Goal: Task Accomplishment & Management: Use online tool/utility

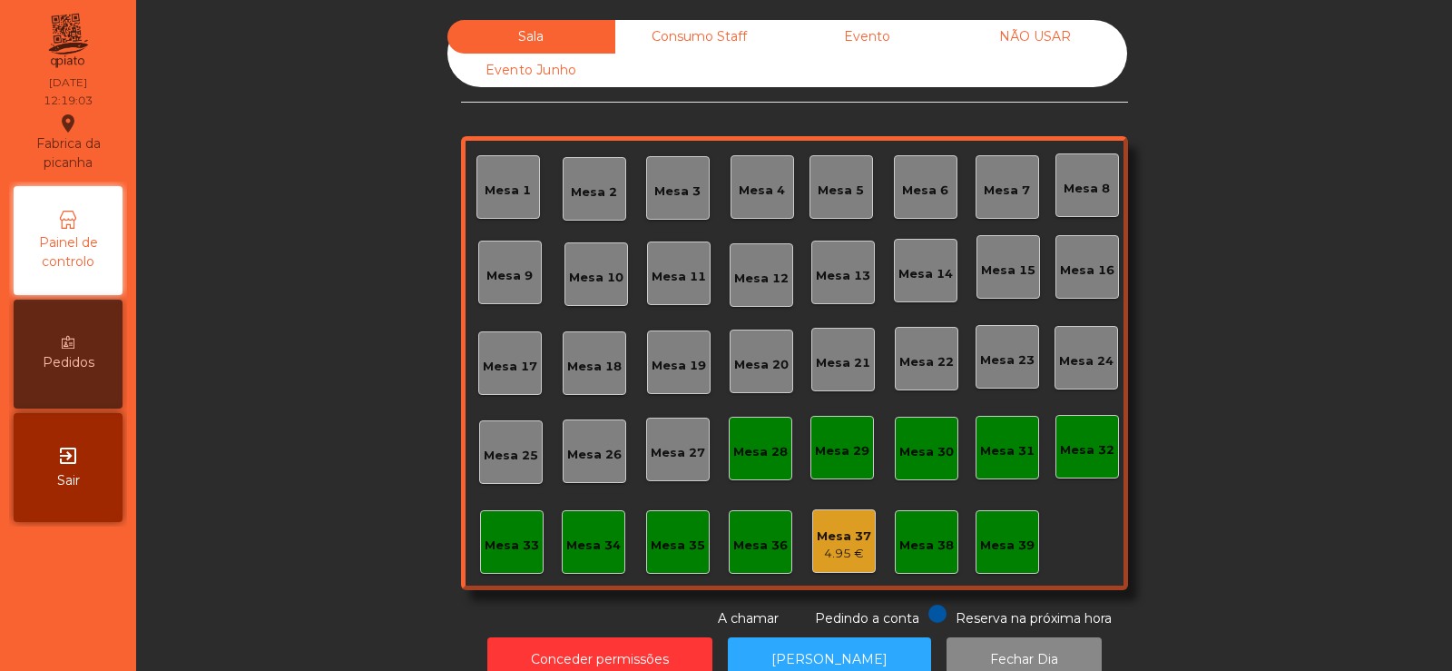
click at [843, 542] on div "Mesa 37" at bounding box center [844, 536] width 54 height 18
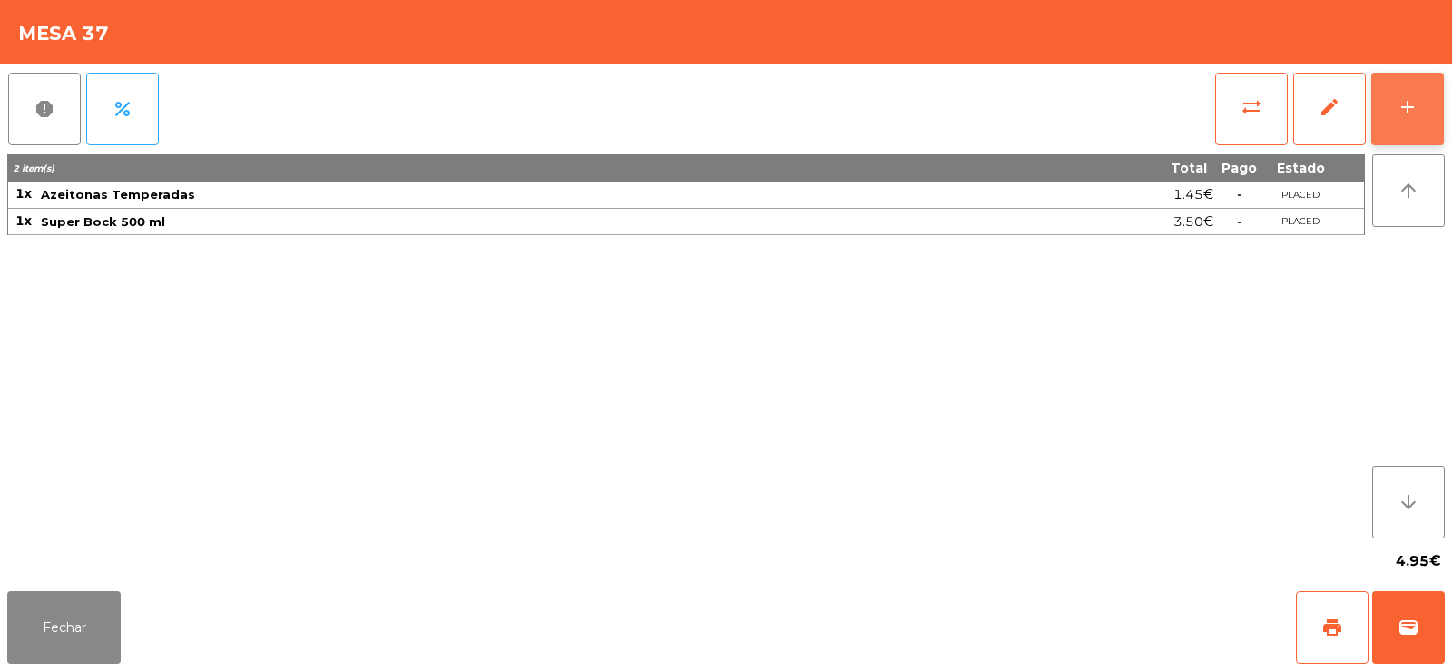
click at [1415, 117] on div "add" at bounding box center [1408, 107] width 22 height 22
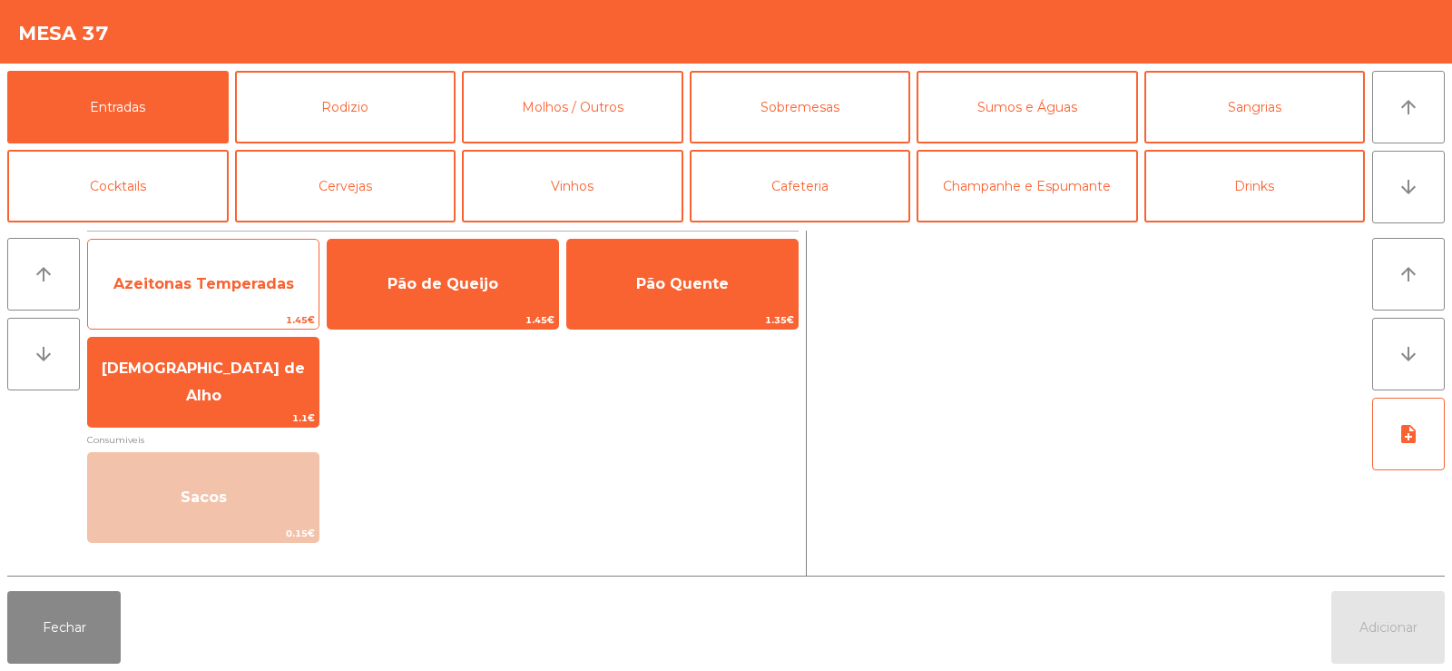
click at [267, 283] on span "Azeitonas Temperadas" at bounding box center [203, 283] width 181 height 17
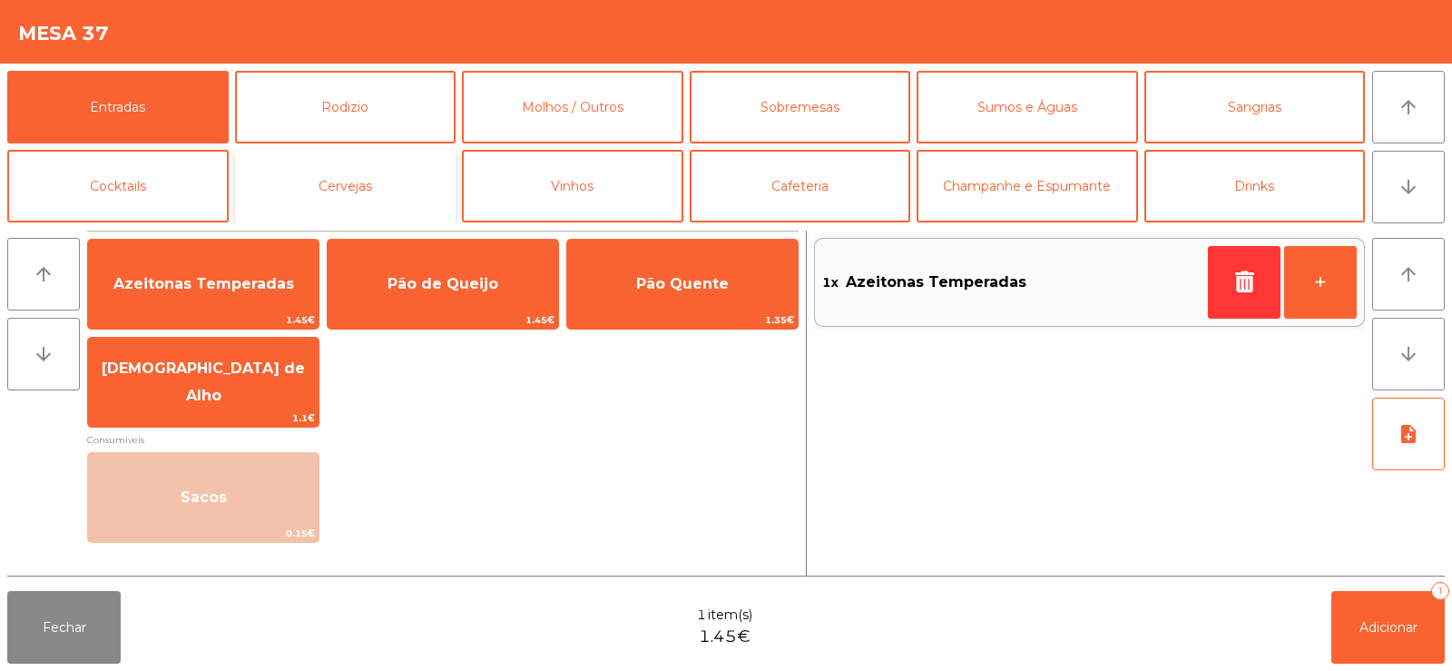
click at [353, 192] on button "Cervejas" at bounding box center [345, 186] width 221 height 73
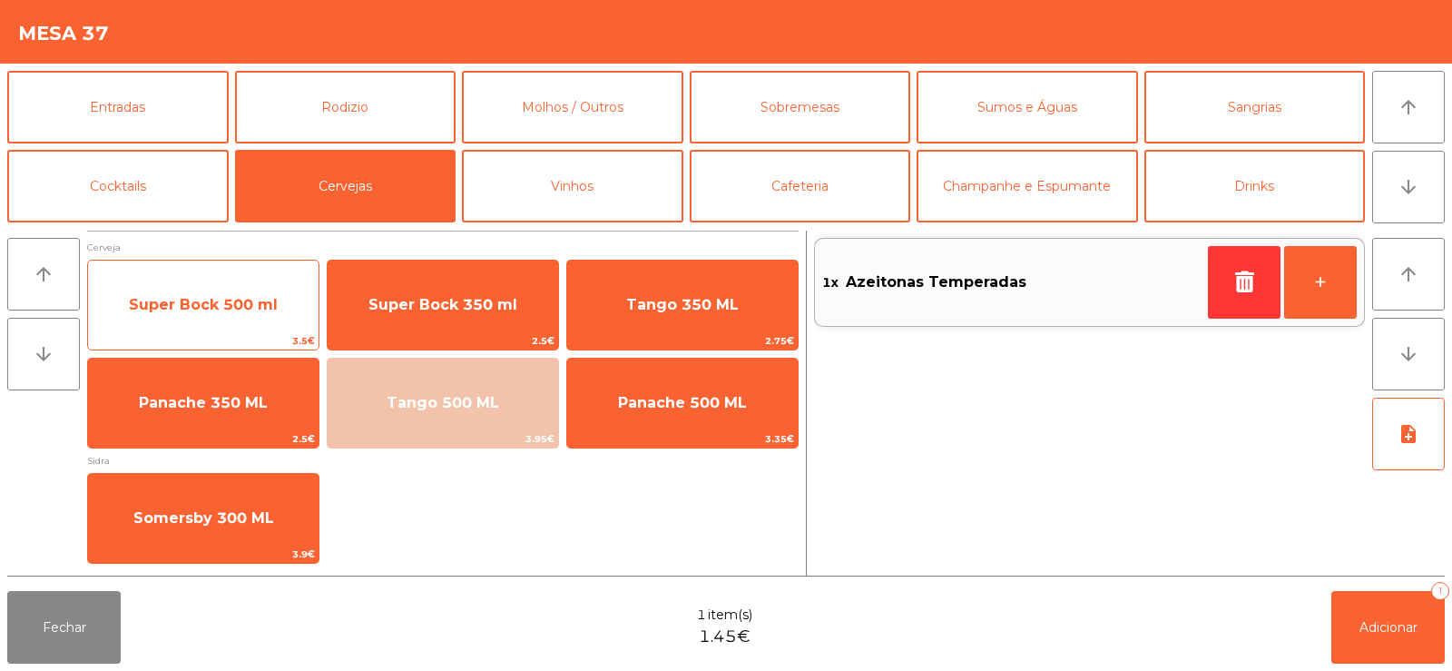
click at [251, 321] on span "Super Bock 500 ml" at bounding box center [203, 304] width 231 height 49
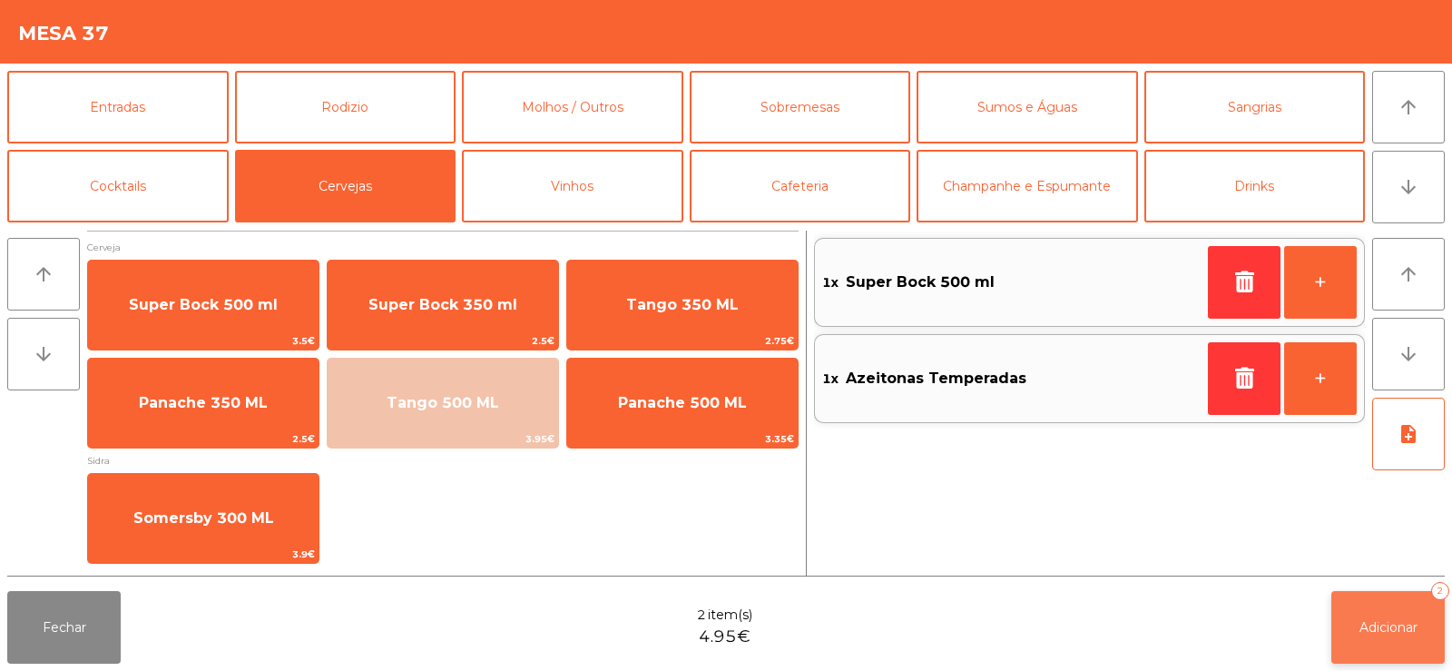
click at [1372, 644] on button "Adicionar 2" at bounding box center [1388, 627] width 113 height 73
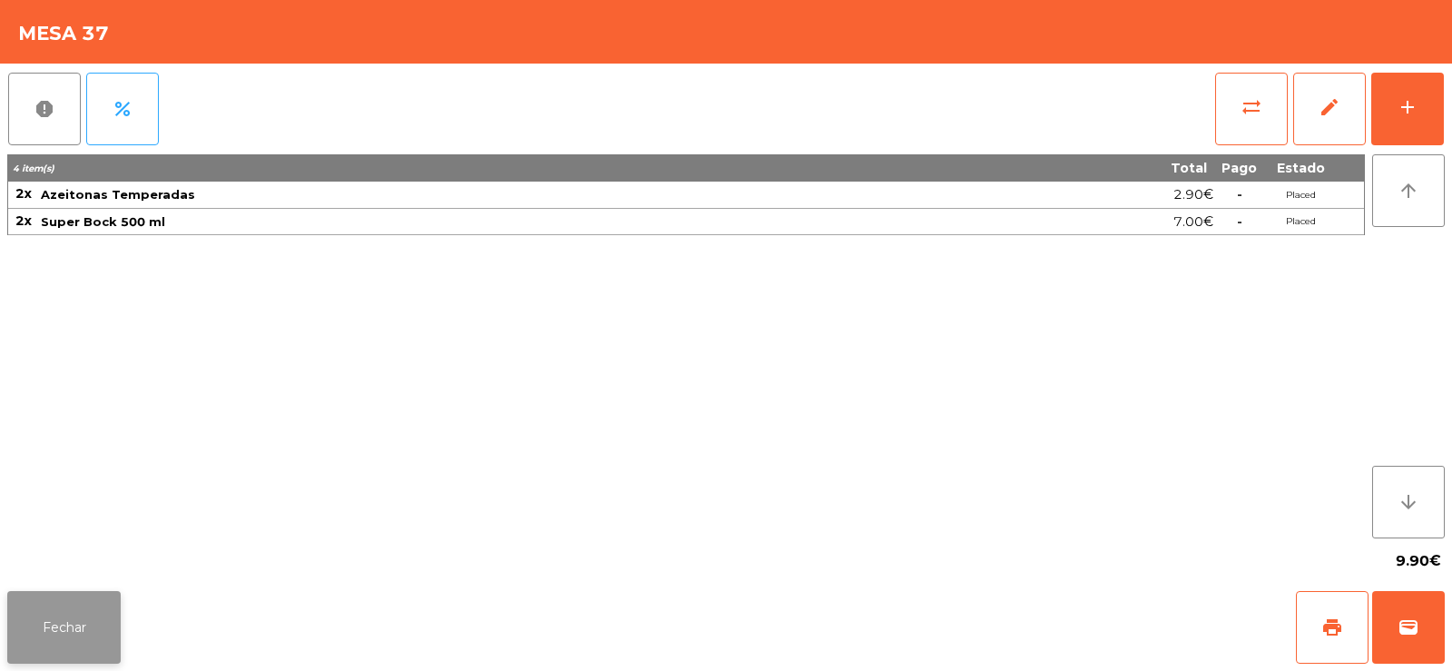
click at [109, 618] on button "Fechar" at bounding box center [63, 627] width 113 height 73
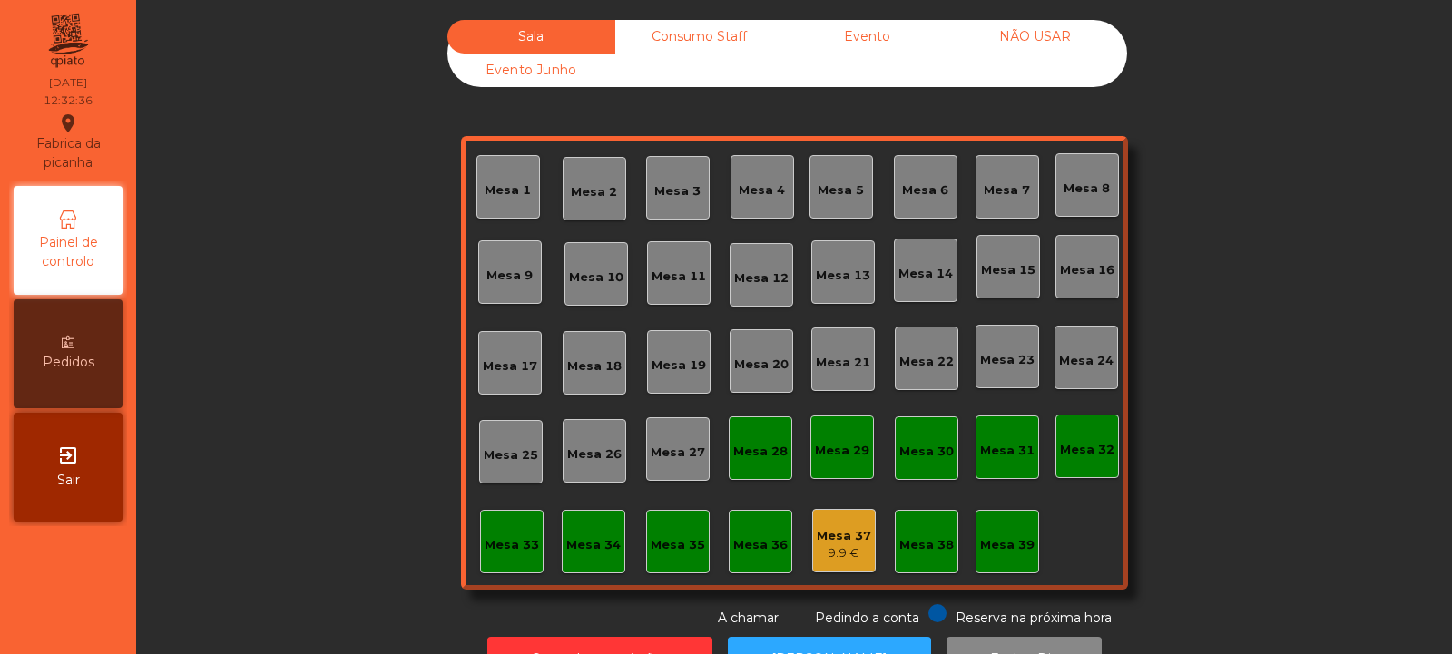
scroll to position [61, 0]
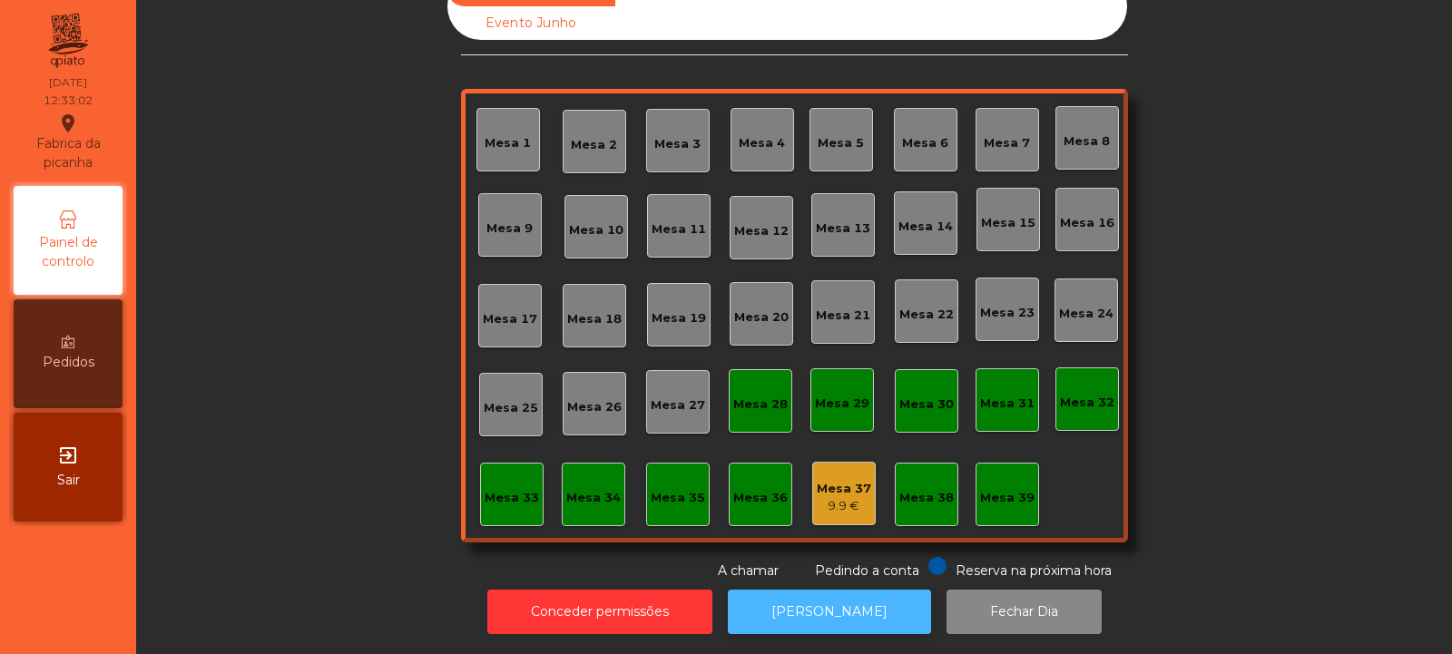
click at [800, 601] on button "[PERSON_NAME]" at bounding box center [829, 612] width 203 height 44
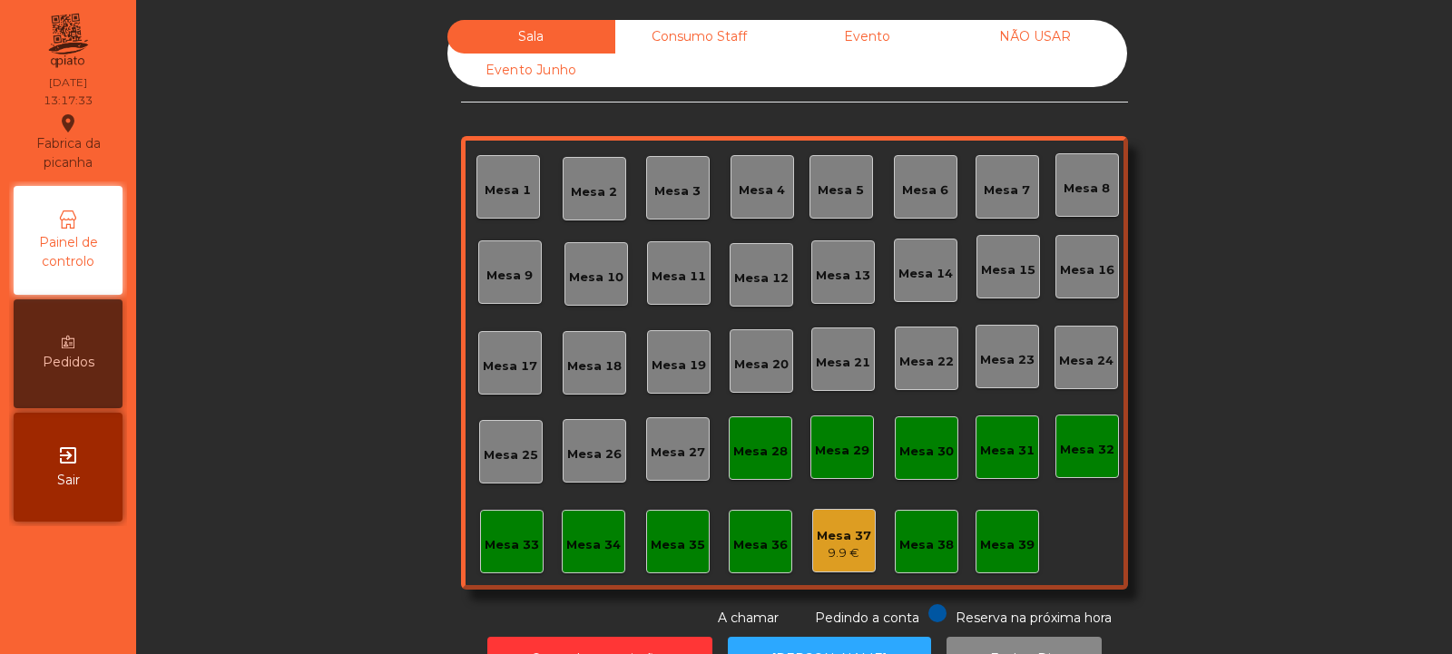
scroll to position [61, 0]
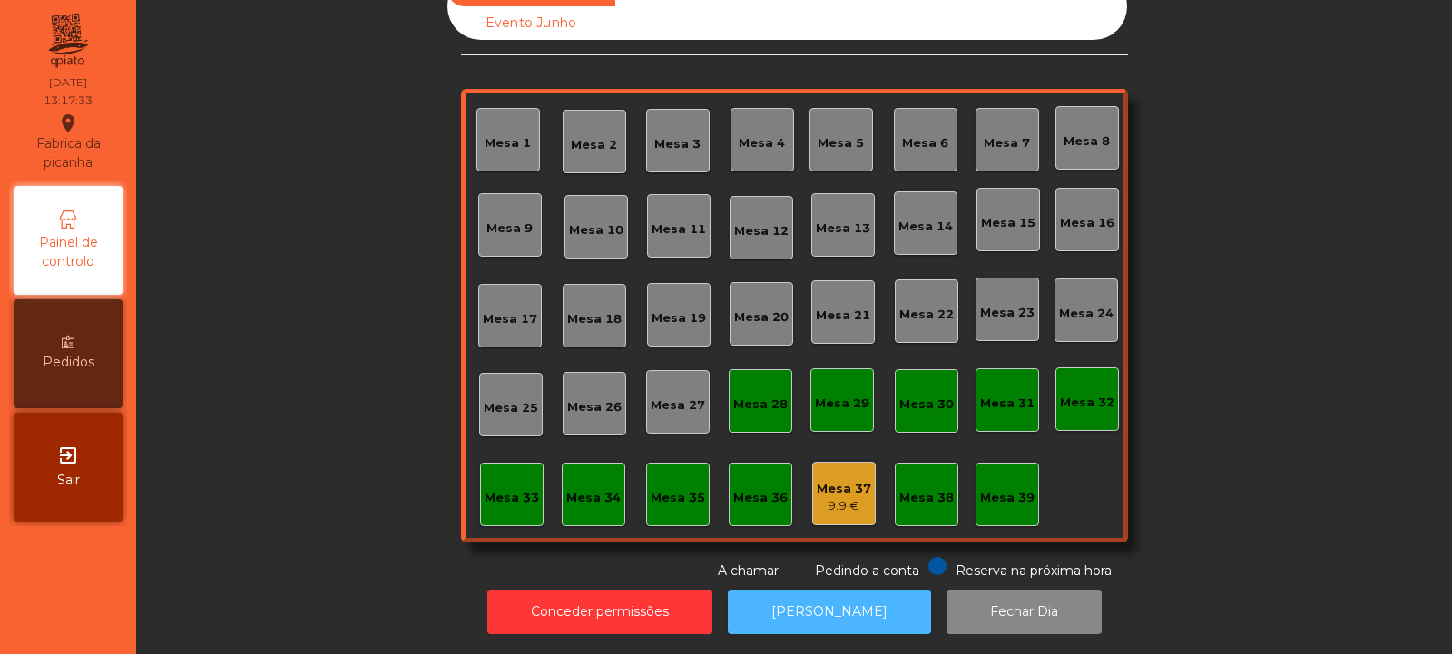
click at [827, 590] on button "[PERSON_NAME]" at bounding box center [829, 612] width 203 height 44
